Goal: Task Accomplishment & Management: Use online tool/utility

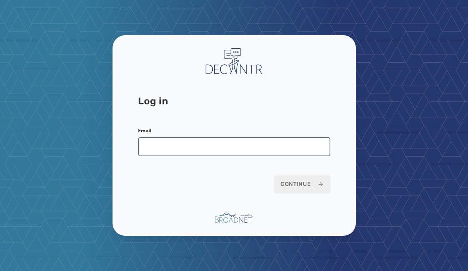
click at [179, 141] on input "Email" at bounding box center [234, 146] width 192 height 19
type input "*"
type input "**********"
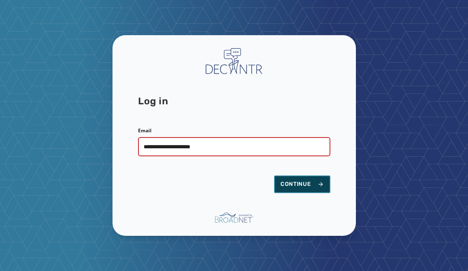
click at [303, 180] on span "Continue" at bounding box center [302, 184] width 43 height 8
click at [290, 180] on span "Continue" at bounding box center [302, 184] width 43 height 8
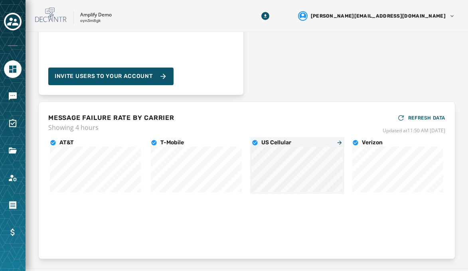
scroll to position [5, 0]
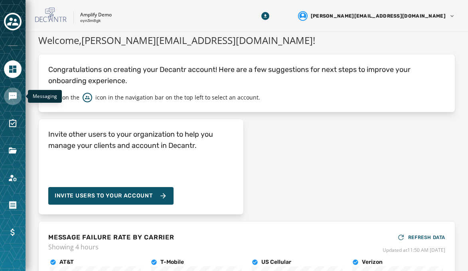
click at [18, 97] on link "Navigate to Messaging" at bounding box center [13, 96] width 18 height 18
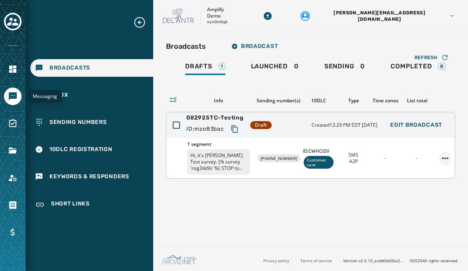
click at [447, 160] on html "Messaging Broadcasts Inbox Sending Numbers 10DLC Registration Keywords & Respon…" at bounding box center [234, 135] width 468 height 271
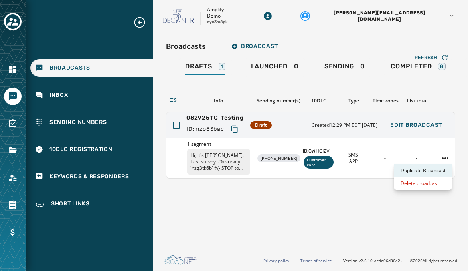
click at [427, 170] on div "Duplicate Broadcast" at bounding box center [423, 170] width 58 height 13
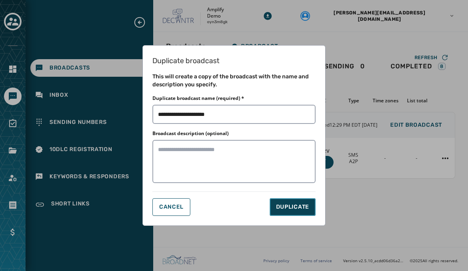
click at [279, 200] on button "DUPLICATE" at bounding box center [293, 207] width 46 height 18
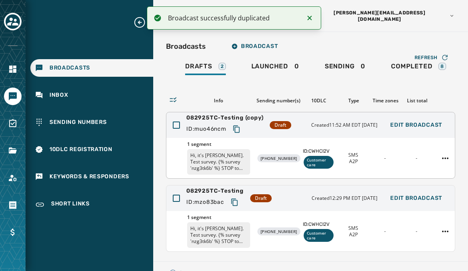
scroll to position [22, 0]
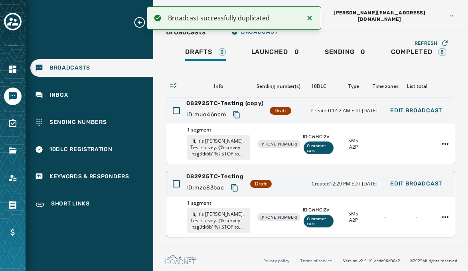
click at [290, 182] on div "082925TC-Testing ID: mzo83bac Draft Created 12:29 PM EDT August 29, 2025 Edit B…" at bounding box center [310, 184] width 289 height 26
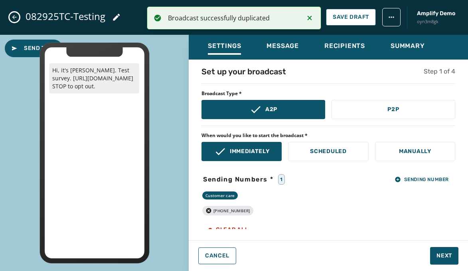
scroll to position [1, 0]
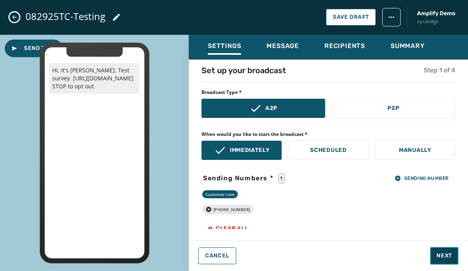
click at [442, 258] on span "Next" at bounding box center [445, 255] width 16 height 8
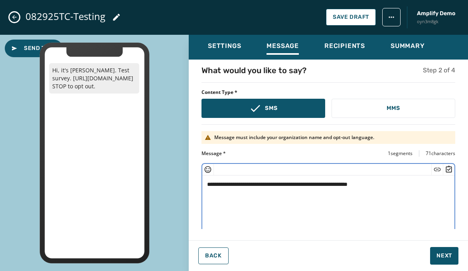
click at [395, 182] on textarea "**********" at bounding box center [328, 207] width 252 height 65
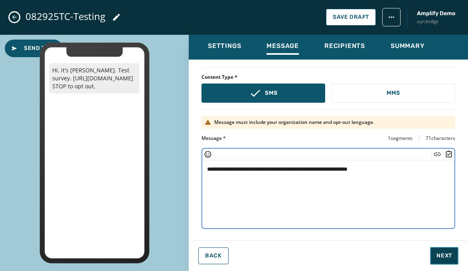
click at [442, 251] on button "Next" at bounding box center [444, 256] width 28 height 18
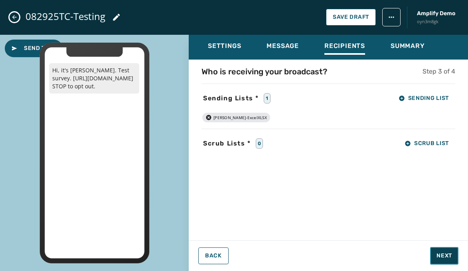
scroll to position [0, 0]
click at [207, 117] on icon "button" at bounding box center [208, 117] width 5 height 5
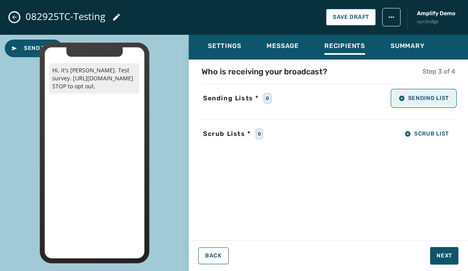
click at [399, 100] on icon "button" at bounding box center [402, 98] width 6 height 6
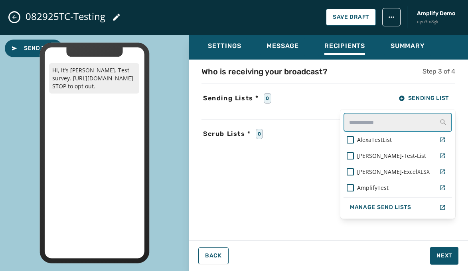
click at [386, 120] on input "text" at bounding box center [398, 122] width 109 height 19
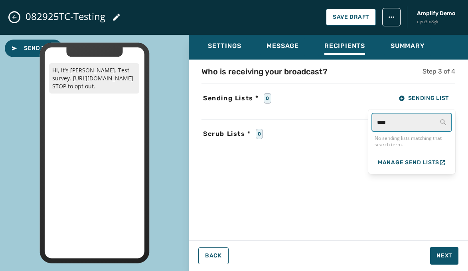
type input "****"
click at [360, 141] on div "Who is receiving your broadcast? Step 3 of 4 Sending Lists * 0 Sending List ***…" at bounding box center [328, 147] width 279 height 163
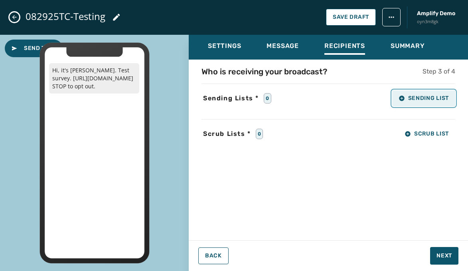
click at [414, 105] on button "Sending List" at bounding box center [423, 98] width 63 height 16
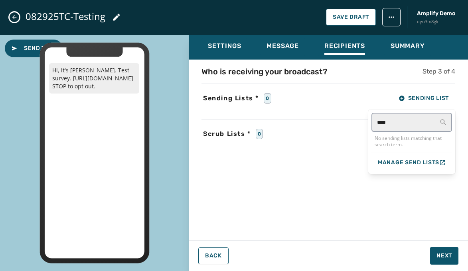
click at [215, 260] on div "Settings Message Recipients Summary Who is receiving your broadcast? Step 3 of …" at bounding box center [328, 150] width 279 height 230
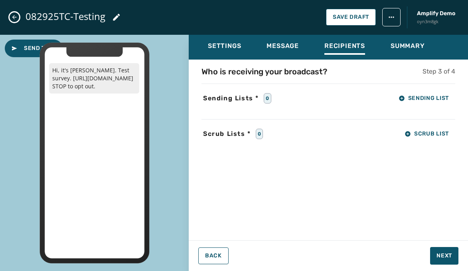
click at [14, 15] on icon "Close admin drawer" at bounding box center [14, 17] width 6 height 6
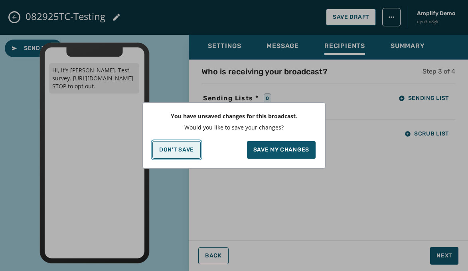
click at [188, 152] on p "Don't Save" at bounding box center [176, 149] width 35 height 6
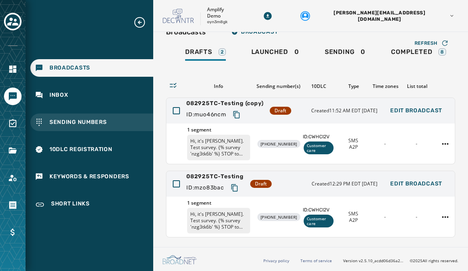
click at [74, 123] on span "Sending Numbers" at bounding box center [77, 122] width 57 height 8
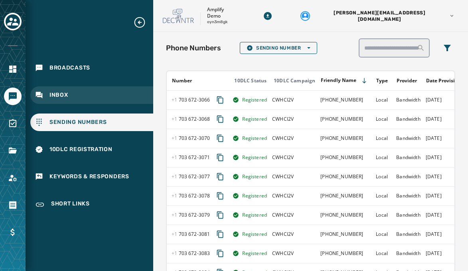
click at [89, 102] on div "Inbox" at bounding box center [91, 95] width 123 height 18
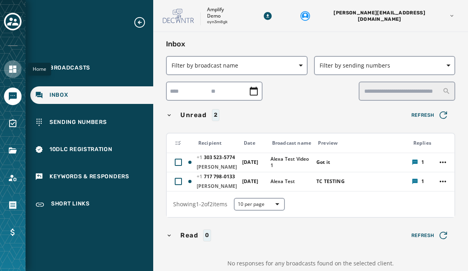
click at [15, 69] on icon "Navigate to Home" at bounding box center [13, 69] width 10 height 10
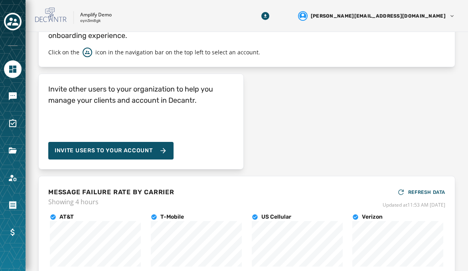
scroll to position [146, 0]
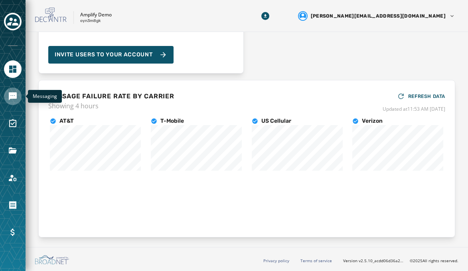
click at [15, 96] on icon "Navigate to Messaging" at bounding box center [13, 96] width 8 height 8
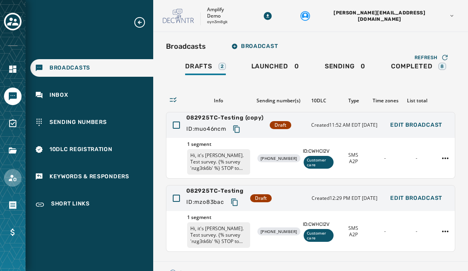
click at [6, 184] on link "Navigate to Account" at bounding box center [13, 178] width 18 height 18
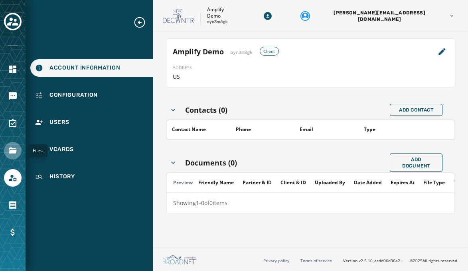
click at [15, 148] on icon "Navigate to Files" at bounding box center [13, 150] width 8 height 6
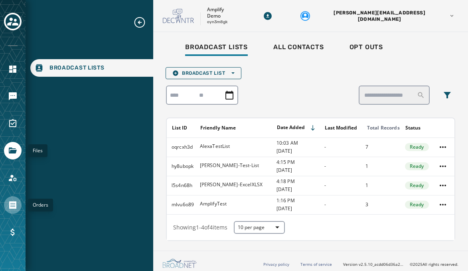
click at [10, 205] on icon "Navigate to Orders" at bounding box center [12, 205] width 7 height 8
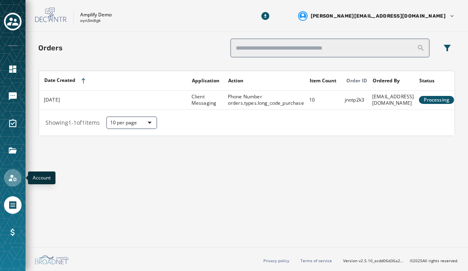
click at [10, 175] on icon "Navigate to Account" at bounding box center [13, 178] width 10 height 10
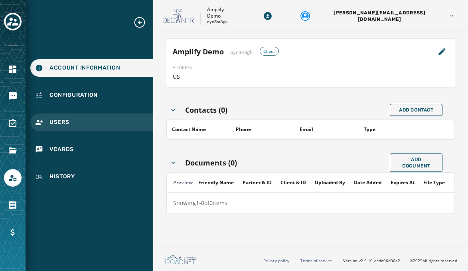
click at [64, 127] on div "Users" at bounding box center [91, 122] width 123 height 18
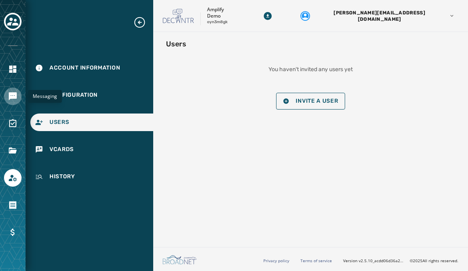
click at [14, 95] on icon "Navigate to Messaging" at bounding box center [13, 96] width 8 height 8
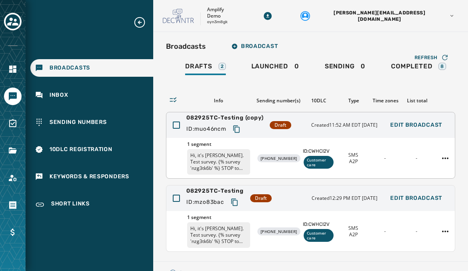
scroll to position [22, 0]
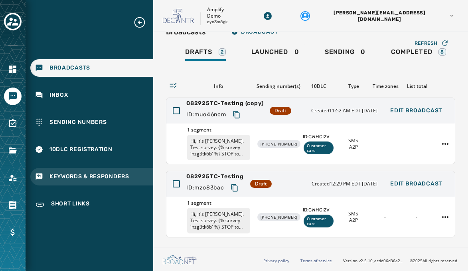
click at [69, 177] on span "Keywords & Responders" at bounding box center [89, 176] width 80 height 8
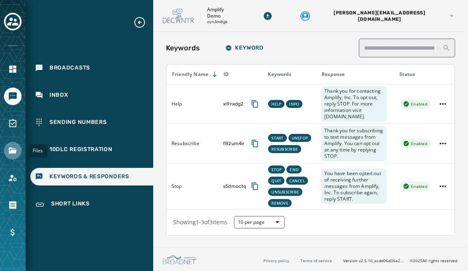
click at [16, 147] on icon "Navigate to Files" at bounding box center [13, 151] width 10 height 10
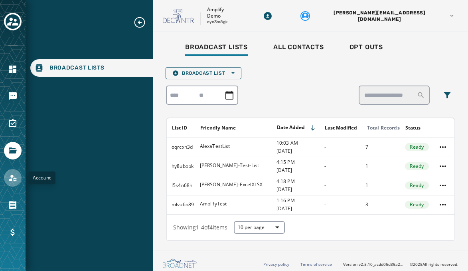
click at [14, 177] on icon "Navigate to Account" at bounding box center [13, 178] width 10 height 10
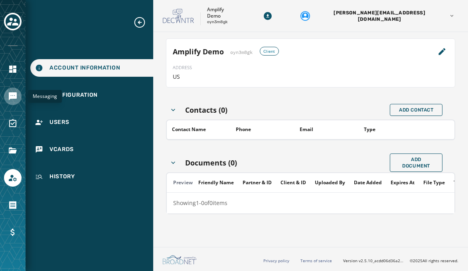
click at [14, 99] on icon "Navigate to Messaging" at bounding box center [13, 96] width 10 height 10
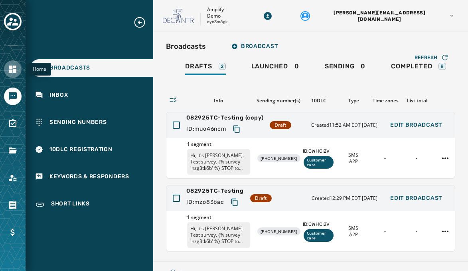
click at [13, 69] on icon "Navigate to Home" at bounding box center [12, 68] width 7 height 7
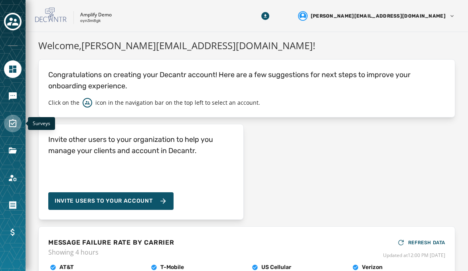
click at [10, 123] on icon "Navigate to Surveys" at bounding box center [13, 124] width 10 height 10
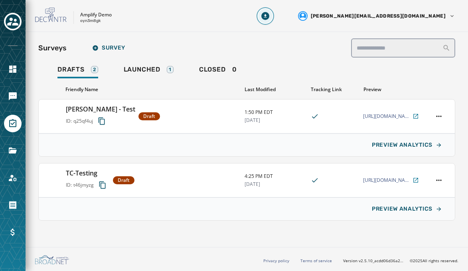
click at [269, 12] on icon "Download Menu" at bounding box center [265, 16] width 8 height 8
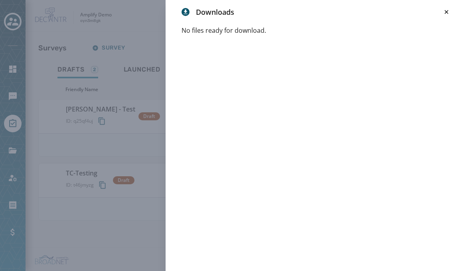
click at [439, 10] on div "Downloads" at bounding box center [317, 11] width 271 height 11
click at [443, 10] on icon at bounding box center [447, 12] width 8 height 8
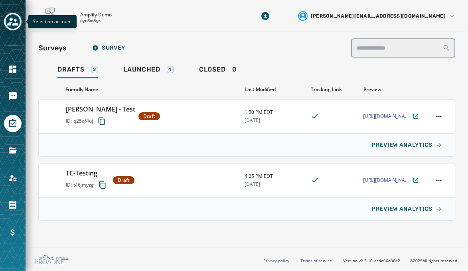
click at [11, 25] on icon "Toggle account select drawer" at bounding box center [12, 22] width 11 height 8
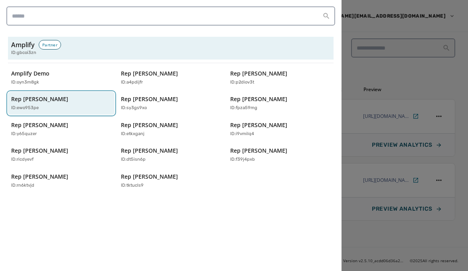
click at [40, 100] on p "Rep Eric Sorenson" at bounding box center [39, 99] width 57 height 8
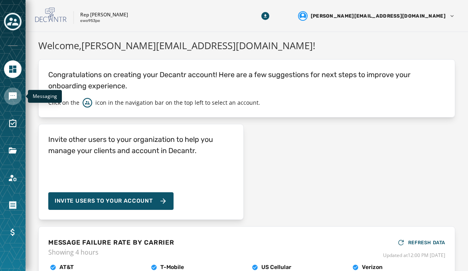
click at [13, 94] on icon "Navigate to Messaging" at bounding box center [13, 96] width 8 height 8
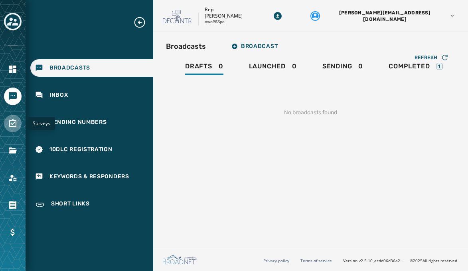
click at [12, 116] on link "Navigate to Surveys" at bounding box center [13, 124] width 18 height 18
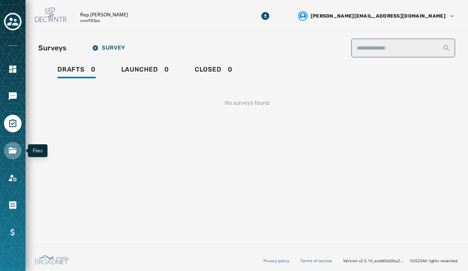
click at [17, 155] on icon "Navigate to Files" at bounding box center [13, 151] width 10 height 10
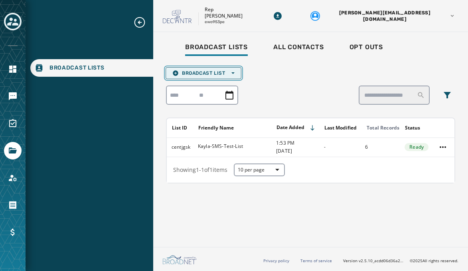
click at [184, 69] on button "Broadcast List Open options" at bounding box center [204, 73] width 76 height 12
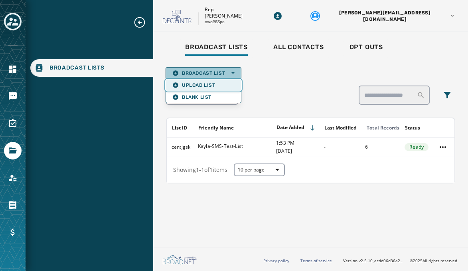
click at [188, 85] on span "Upload List" at bounding box center [203, 85] width 62 height 6
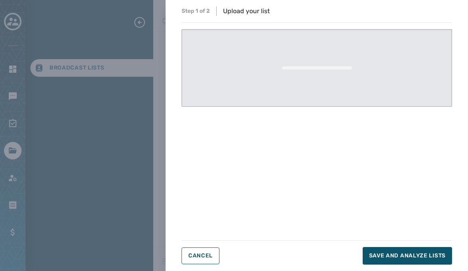
click at [286, 103] on div at bounding box center [317, 68] width 70 height 77
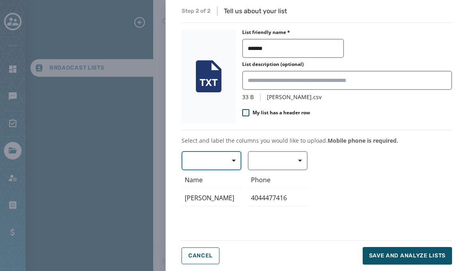
click at [223, 165] on span "button" at bounding box center [230, 160] width 19 height 16
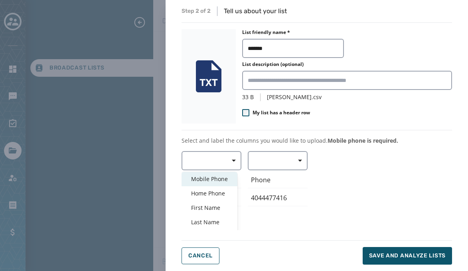
click at [217, 177] on span "Mobile Phone" at bounding box center [209, 179] width 37 height 8
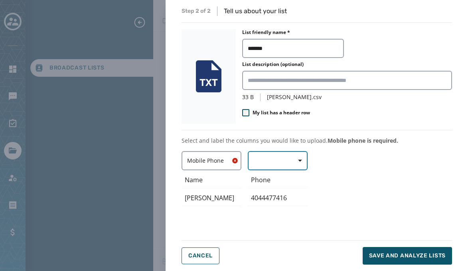
click at [271, 164] on button "button" at bounding box center [278, 160] width 60 height 19
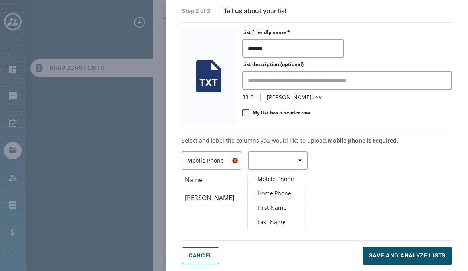
click at [217, 158] on div "Mobile Phone ﻿Name Carolyn Mobile Phone Home Phone First Name Last Name E-mail …" at bounding box center [317, 190] width 271 height 79
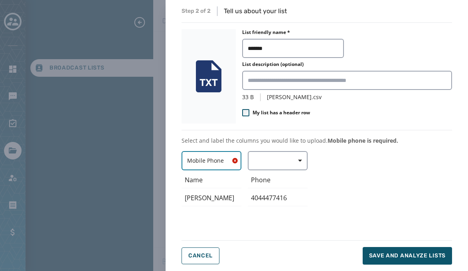
click at [232, 161] on icon "button" at bounding box center [235, 160] width 9 height 9
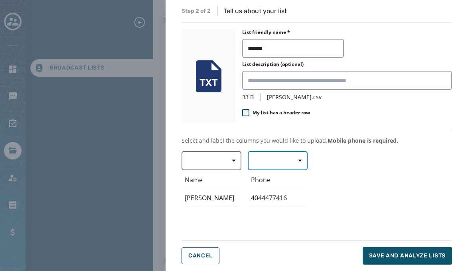
click at [292, 161] on span "button" at bounding box center [297, 160] width 19 height 16
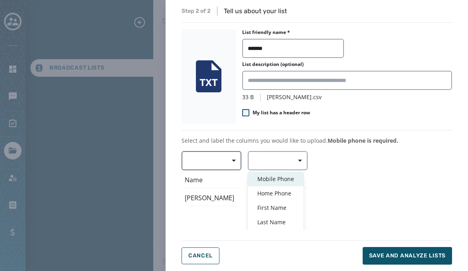
click at [293, 178] on span "Mobile Phone" at bounding box center [275, 179] width 37 height 8
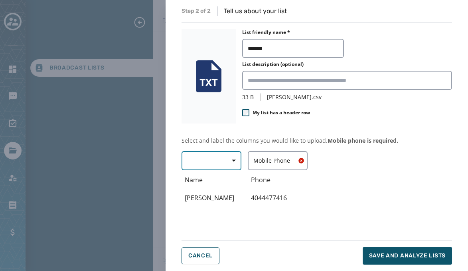
click at [210, 162] on button "button" at bounding box center [212, 160] width 60 height 19
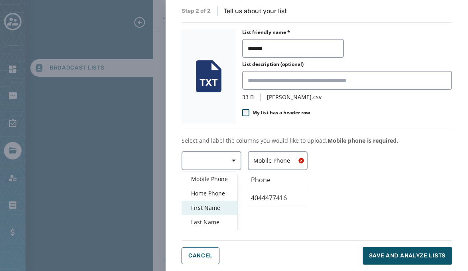
click at [220, 212] on div "First Name" at bounding box center [210, 207] width 56 height 14
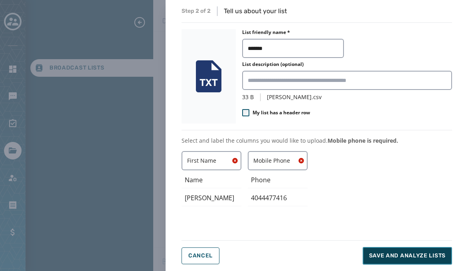
click at [408, 254] on span "Save and analyze lists" at bounding box center [407, 255] width 77 height 8
